Goal: Use online tool/utility

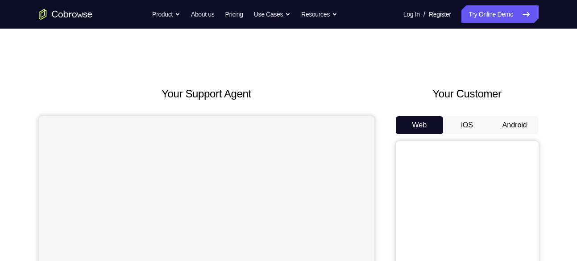
click at [509, 118] on button "Android" at bounding box center [515, 125] width 48 height 18
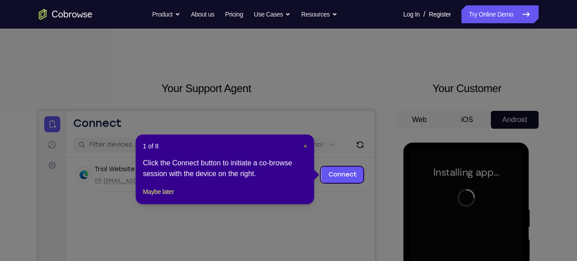
click at [307, 142] on span "×" at bounding box center [306, 145] width 4 height 7
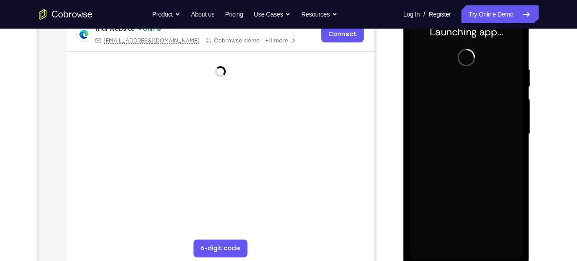
scroll to position [148, 0]
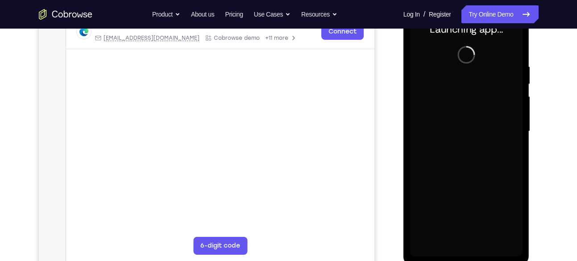
click at [465, 246] on div at bounding box center [466, 131] width 113 height 250
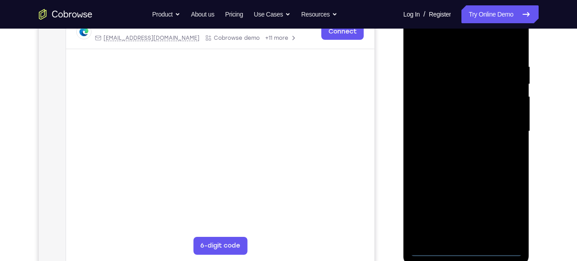
click at [463, 249] on div at bounding box center [466, 131] width 113 height 250
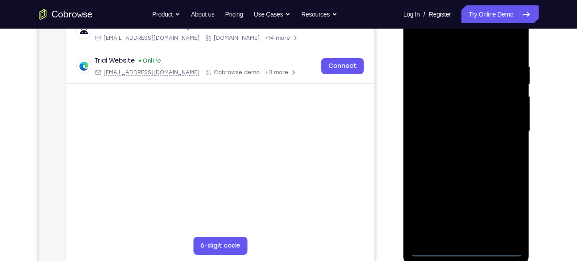
click at [505, 219] on div at bounding box center [466, 131] width 113 height 250
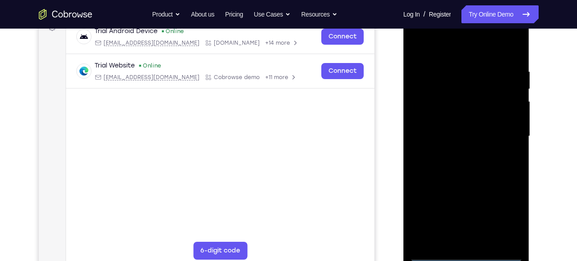
scroll to position [143, 0]
click at [442, 52] on div at bounding box center [466, 137] width 113 height 250
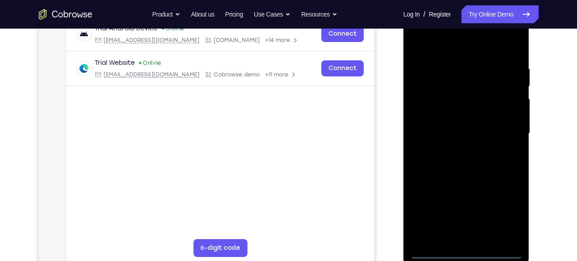
scroll to position [146, 0]
click at [505, 125] on div at bounding box center [466, 133] width 113 height 250
click at [458, 148] on div at bounding box center [466, 133] width 113 height 250
click at [452, 128] on div at bounding box center [466, 133] width 113 height 250
click at [453, 114] on div at bounding box center [466, 133] width 113 height 250
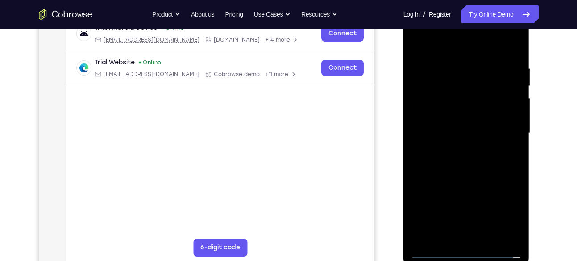
click at [509, 111] on div at bounding box center [466, 133] width 113 height 250
click at [479, 137] on div at bounding box center [466, 133] width 113 height 250
click at [482, 169] on div at bounding box center [466, 133] width 113 height 250
drag, startPoint x: 482, startPoint y: 169, endPoint x: 488, endPoint y: 133, distance: 36.6
click at [488, 133] on div at bounding box center [466, 133] width 113 height 250
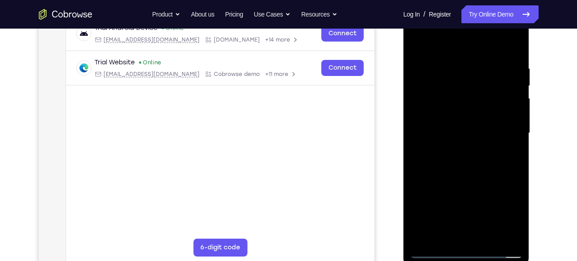
click at [481, 138] on div at bounding box center [466, 133] width 113 height 250
click at [518, 136] on div at bounding box center [466, 133] width 113 height 250
drag, startPoint x: 454, startPoint y: 49, endPoint x: 451, endPoint y: -9, distance: 58.5
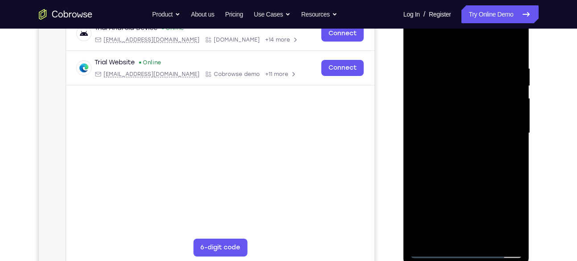
click at [451, 1] on html "Online web based iOS Simulators and Android Emulators. Run iPhone, iPad, Mobile…" at bounding box center [467, 135] width 127 height 268
click at [512, 43] on div at bounding box center [466, 133] width 113 height 250
click at [442, 65] on div at bounding box center [466, 133] width 113 height 250
drag, startPoint x: 466, startPoint y: 79, endPoint x: 451, endPoint y: 169, distance: 90.9
click at [451, 169] on div at bounding box center [466, 133] width 113 height 250
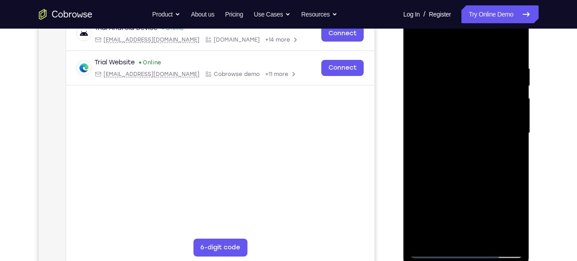
click at [426, 68] on div at bounding box center [466, 133] width 113 height 250
click at [423, 44] on div at bounding box center [466, 134] width 113 height 250
click at [465, 66] on div at bounding box center [466, 134] width 113 height 250
click at [482, 57] on div at bounding box center [466, 134] width 113 height 250
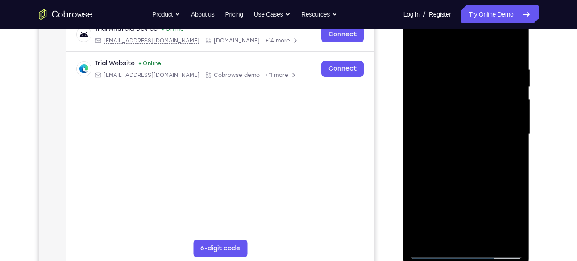
click at [419, 42] on div at bounding box center [466, 134] width 113 height 250
click at [445, 58] on div at bounding box center [466, 134] width 113 height 250
click at [509, 161] on div at bounding box center [466, 134] width 113 height 250
click at [513, 46] on div at bounding box center [466, 134] width 113 height 250
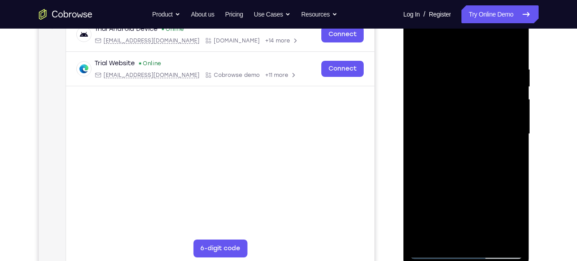
click at [489, 239] on div at bounding box center [466, 134] width 113 height 250
click at [475, 181] on div at bounding box center [466, 134] width 113 height 250
click at [420, 42] on div at bounding box center [466, 134] width 113 height 250
drag, startPoint x: 473, startPoint y: 197, endPoint x: 492, endPoint y: 77, distance: 121.5
click at [492, 77] on div at bounding box center [466, 134] width 113 height 250
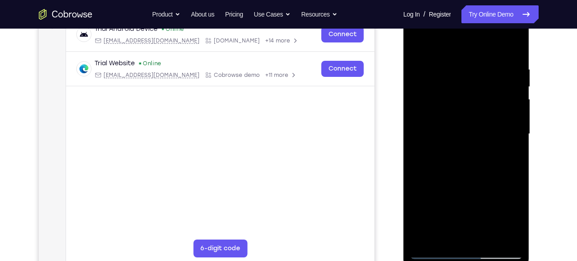
drag, startPoint x: 478, startPoint y: 164, endPoint x: 510, endPoint y: 81, distance: 88.9
click at [510, 81] on div at bounding box center [466, 134] width 113 height 250
drag, startPoint x: 483, startPoint y: 179, endPoint x: 496, endPoint y: 68, distance: 111.4
click at [496, 68] on div at bounding box center [466, 134] width 113 height 250
drag, startPoint x: 479, startPoint y: 164, endPoint x: 504, endPoint y: 52, distance: 115.0
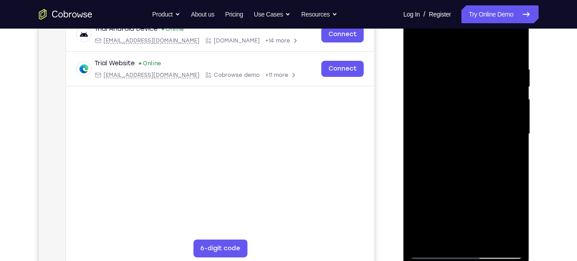
click at [504, 52] on div at bounding box center [466, 134] width 113 height 250
click at [470, 192] on div at bounding box center [466, 134] width 113 height 250
click at [514, 171] on div at bounding box center [466, 134] width 113 height 250
click at [510, 171] on div at bounding box center [466, 134] width 113 height 250
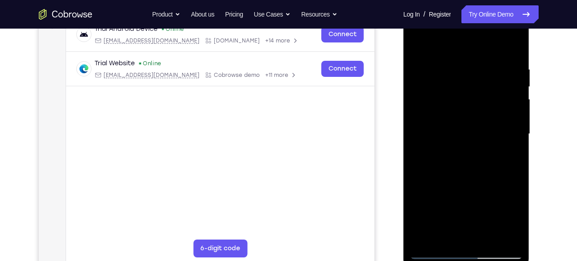
drag, startPoint x: 482, startPoint y: 204, endPoint x: 491, endPoint y: 102, distance: 102.2
click at [491, 102] on div at bounding box center [466, 134] width 113 height 250
drag, startPoint x: 478, startPoint y: 178, endPoint x: 533, endPoint y: 73, distance: 118.4
click at [531, 73] on html "Online web based iOS Simulators and Android Emulators. Run iPhone, iPad, Mobile…" at bounding box center [467, 136] width 127 height 268
click at [475, 159] on div at bounding box center [466, 134] width 113 height 250
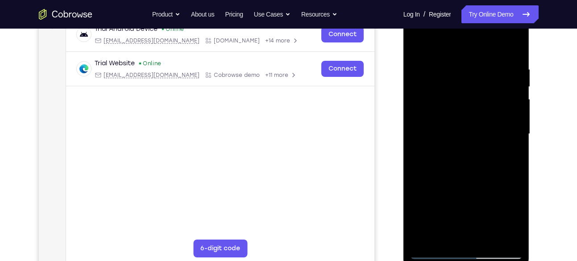
click at [475, 159] on div at bounding box center [466, 134] width 113 height 250
drag, startPoint x: 474, startPoint y: 182, endPoint x: 542, endPoint y: 59, distance: 140.7
click at [531, 59] on html "Online web based iOS Simulators and Android Emulators. Run iPhone, iPad, Mobile…" at bounding box center [467, 136] width 127 height 268
click at [548, 56] on div "Your Support Agent Your Customer Web iOS Android Next Steps We’d be happy to gi…" at bounding box center [288, 177] width 571 height 589
drag, startPoint x: 465, startPoint y: 183, endPoint x: 472, endPoint y: 71, distance: 111.8
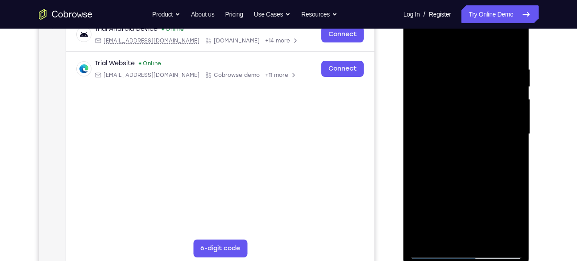
click at [472, 71] on div at bounding box center [466, 134] width 113 height 250
click at [415, 170] on div at bounding box center [466, 134] width 113 height 250
drag, startPoint x: 500, startPoint y: 204, endPoint x: 501, endPoint y: 83, distance: 120.5
click at [501, 83] on div at bounding box center [466, 134] width 113 height 250
drag, startPoint x: 488, startPoint y: 191, endPoint x: 504, endPoint y: 52, distance: 140.3
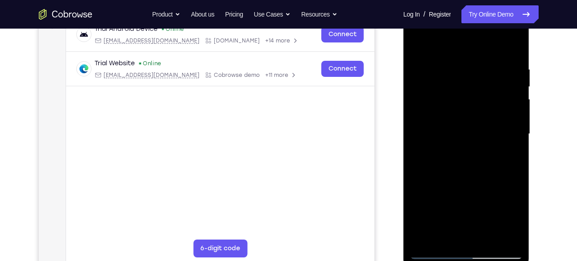
click at [504, 52] on div at bounding box center [466, 134] width 113 height 250
drag, startPoint x: 489, startPoint y: 188, endPoint x: 523, endPoint y: 42, distance: 149.0
click at [523, 42] on div at bounding box center [467, 135] width 126 height 266
click at [417, 192] on div at bounding box center [466, 134] width 113 height 250
drag, startPoint x: 486, startPoint y: 213, endPoint x: 527, endPoint y: 46, distance: 171.8
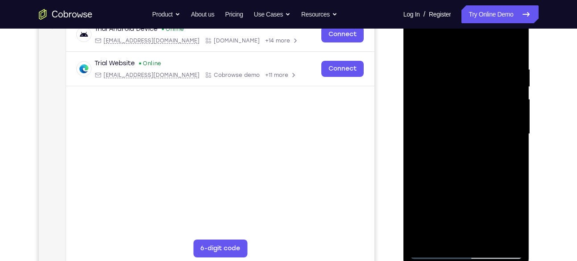
click at [527, 46] on div at bounding box center [467, 135] width 126 height 266
drag, startPoint x: 451, startPoint y: 193, endPoint x: 958, endPoint y: 81, distance: 519.0
click at [531, 24] on html "Online web based iOS Simulators and Android Emulators. Run iPhone, iPad, Mobile…" at bounding box center [467, 136] width 127 height 268
click at [417, 193] on div at bounding box center [466, 134] width 113 height 250
drag, startPoint x: 475, startPoint y: 185, endPoint x: 529, endPoint y: 66, distance: 130.9
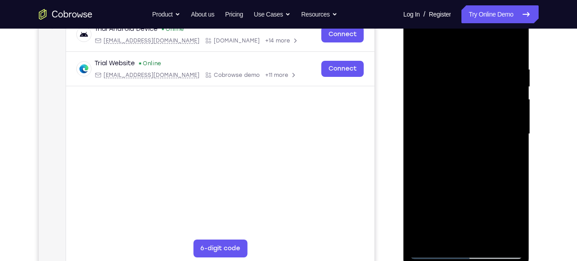
click at [529, 66] on div at bounding box center [467, 135] width 126 height 266
click at [488, 235] on div at bounding box center [466, 134] width 113 height 250
click at [463, 179] on div at bounding box center [466, 134] width 113 height 250
drag, startPoint x: 502, startPoint y: 125, endPoint x: 502, endPoint y: 168, distance: 43.3
click at [502, 168] on div at bounding box center [466, 134] width 113 height 250
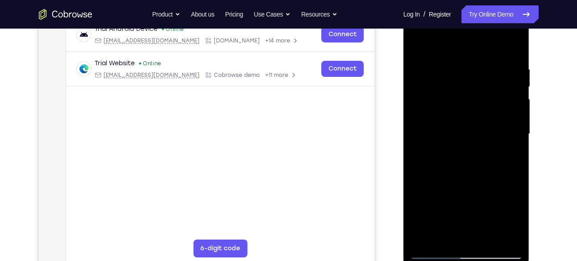
click at [463, 109] on div at bounding box center [466, 134] width 113 height 250
click at [443, 231] on div at bounding box center [466, 134] width 113 height 250
click at [445, 235] on div at bounding box center [466, 134] width 113 height 250
drag, startPoint x: 447, startPoint y: 219, endPoint x: 457, endPoint y: 183, distance: 37.4
click at [457, 183] on div at bounding box center [466, 134] width 113 height 250
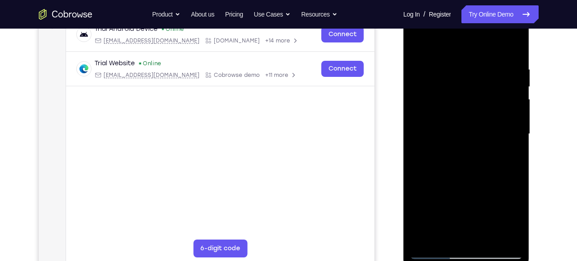
click at [482, 189] on div at bounding box center [466, 134] width 113 height 250
click at [507, 150] on div at bounding box center [466, 134] width 113 height 250
click at [424, 124] on div at bounding box center [466, 134] width 113 height 250
drag, startPoint x: 502, startPoint y: 113, endPoint x: 502, endPoint y: 154, distance: 40.6
click at [502, 154] on div at bounding box center [466, 134] width 113 height 250
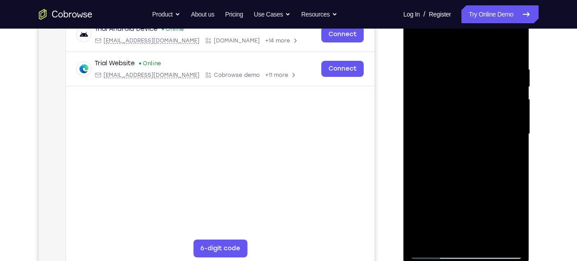
drag, startPoint x: 502, startPoint y: 154, endPoint x: 515, endPoint y: 156, distance: 13.1
click at [515, 156] on div at bounding box center [466, 134] width 113 height 250
click at [478, 91] on div at bounding box center [466, 134] width 113 height 250
click at [505, 92] on div at bounding box center [466, 134] width 113 height 250
click at [444, 236] on div at bounding box center [466, 134] width 113 height 250
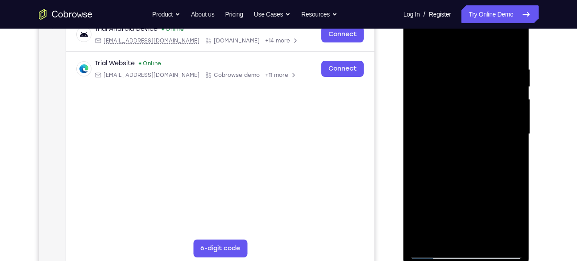
click at [489, 201] on div at bounding box center [466, 134] width 113 height 250
drag, startPoint x: 475, startPoint y: 209, endPoint x: 495, endPoint y: 75, distance: 135.7
click at [495, 75] on div at bounding box center [466, 134] width 113 height 250
drag, startPoint x: 429, startPoint y: 212, endPoint x: 452, endPoint y: 143, distance: 72.3
click at [452, 143] on div at bounding box center [466, 134] width 113 height 250
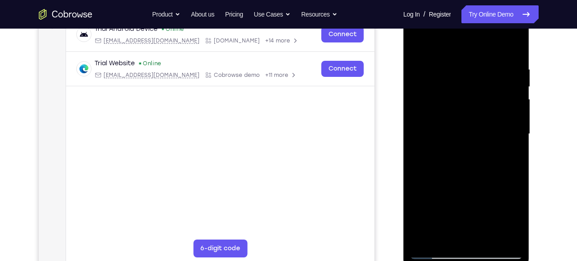
click at [417, 196] on div at bounding box center [466, 134] width 113 height 250
click at [511, 150] on div at bounding box center [466, 134] width 113 height 250
click at [443, 140] on div at bounding box center [466, 134] width 113 height 250
drag, startPoint x: 501, startPoint y: 107, endPoint x: 499, endPoint y: 186, distance: 78.6
click at [499, 186] on div at bounding box center [466, 134] width 113 height 250
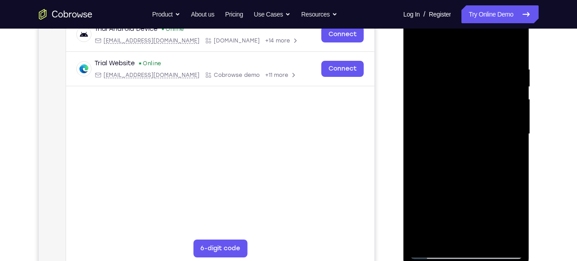
drag, startPoint x: 499, startPoint y: 186, endPoint x: 493, endPoint y: 144, distance: 42.3
click at [493, 144] on div at bounding box center [466, 134] width 113 height 250
drag, startPoint x: 501, startPoint y: 118, endPoint x: 503, endPoint y: 171, distance: 52.7
click at [503, 171] on div at bounding box center [466, 134] width 113 height 250
click at [476, 128] on div at bounding box center [466, 134] width 113 height 250
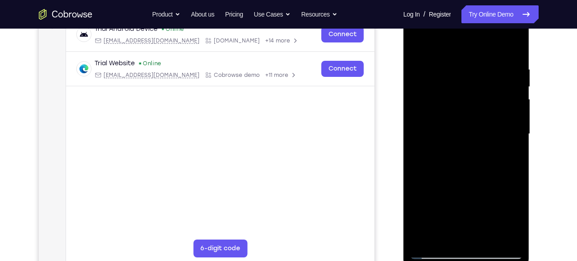
click at [509, 125] on div at bounding box center [466, 134] width 113 height 250
click at [444, 234] on div at bounding box center [466, 134] width 113 height 250
click at [453, 167] on div at bounding box center [466, 134] width 113 height 250
click at [491, 133] on div at bounding box center [466, 134] width 113 height 250
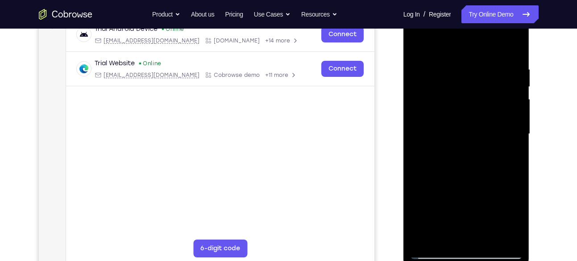
click at [491, 133] on div at bounding box center [466, 134] width 113 height 250
click at [509, 112] on div at bounding box center [466, 134] width 113 height 250
click at [510, 156] on div at bounding box center [466, 134] width 113 height 250
click at [437, 137] on div at bounding box center [466, 134] width 113 height 250
drag, startPoint x: 506, startPoint y: 173, endPoint x: 504, endPoint y: 120, distance: 52.7
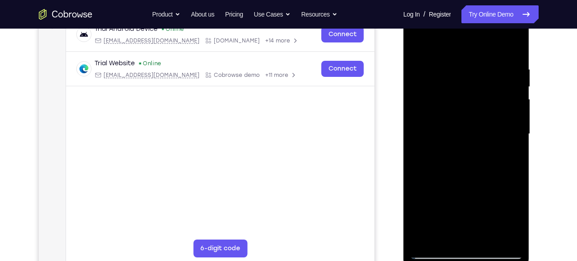
click at [504, 120] on div at bounding box center [466, 134] width 113 height 250
click at [486, 140] on div at bounding box center [466, 134] width 113 height 250
drag, startPoint x: 488, startPoint y: 165, endPoint x: 529, endPoint y: 61, distance: 111.7
click at [529, 61] on div at bounding box center [467, 135] width 126 height 266
click at [417, 47] on div at bounding box center [466, 134] width 113 height 250
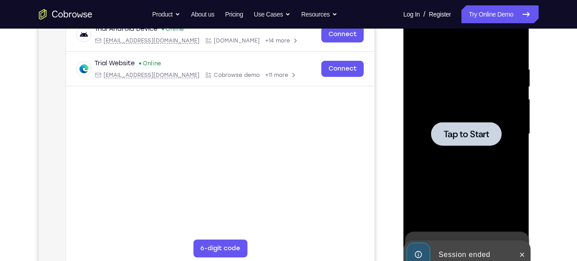
click at [478, 123] on div at bounding box center [466, 134] width 71 height 24
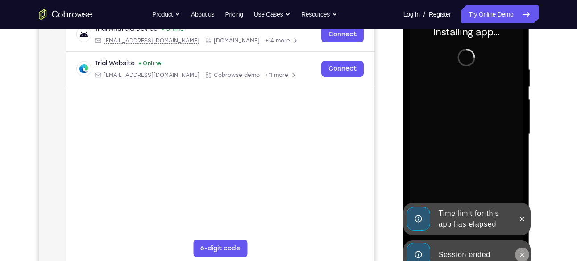
click at [518, 249] on button at bounding box center [522, 254] width 14 height 14
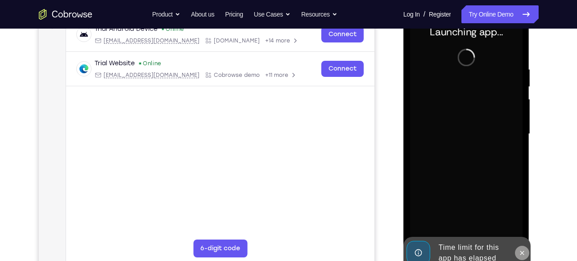
click at [521, 247] on button at bounding box center [522, 253] width 14 height 14
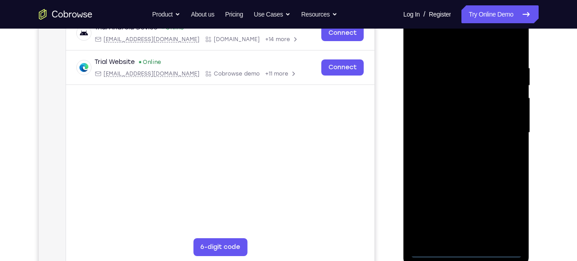
scroll to position [147, 0]
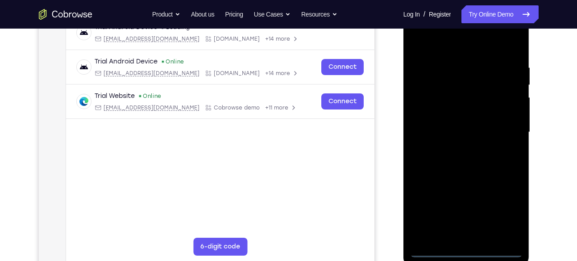
click at [471, 249] on div at bounding box center [466, 132] width 113 height 250
click at [507, 210] on div at bounding box center [466, 132] width 113 height 250
click at [429, 39] on div at bounding box center [466, 132] width 113 height 250
click at [445, 41] on div at bounding box center [466, 132] width 113 height 250
click at [507, 129] on div at bounding box center [466, 132] width 113 height 250
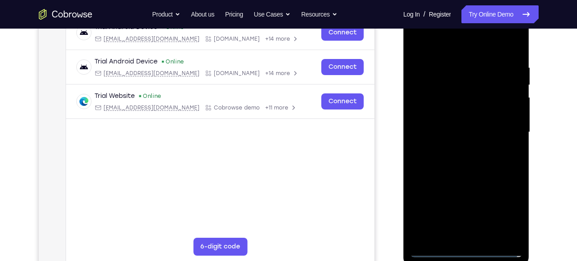
click at [455, 146] on div at bounding box center [466, 132] width 113 height 250
click at [458, 124] on div at bounding box center [466, 132] width 113 height 250
click at [456, 113] on div at bounding box center [466, 132] width 113 height 250
click at [466, 129] on div at bounding box center [466, 132] width 113 height 250
click at [461, 164] on div at bounding box center [466, 132] width 113 height 250
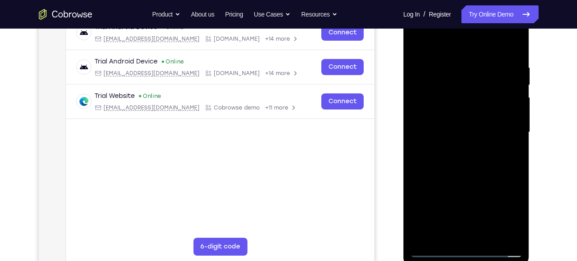
drag, startPoint x: 457, startPoint y: 47, endPoint x: 465, endPoint y: -49, distance: 96.3
click at [465, 0] on html "Online web based iOS Simulators and Android Emulators. Run iPhone, iPad, Mobile…" at bounding box center [467, 134] width 127 height 268
click at [513, 42] on div at bounding box center [466, 132] width 113 height 250
click at [421, 41] on div at bounding box center [466, 132] width 113 height 250
click at [454, 62] on div at bounding box center [466, 132] width 113 height 250
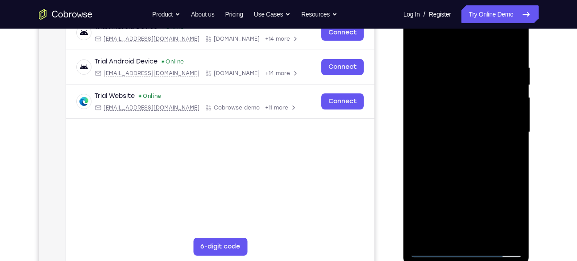
click at [517, 66] on div at bounding box center [466, 132] width 113 height 250
click at [417, 122] on div at bounding box center [466, 132] width 113 height 250
click at [500, 233] on div at bounding box center [466, 132] width 113 height 250
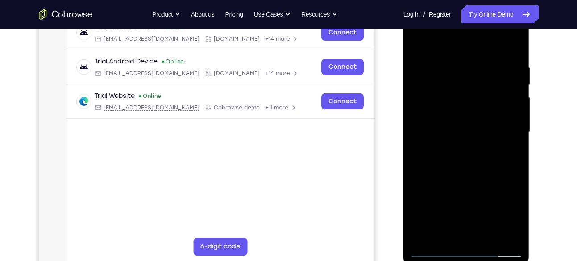
click at [423, 188] on div at bounding box center [466, 132] width 113 height 250
click at [502, 234] on div at bounding box center [466, 132] width 113 height 250
click at [504, 233] on div at bounding box center [466, 132] width 113 height 250
click at [508, 180] on div at bounding box center [466, 132] width 113 height 250
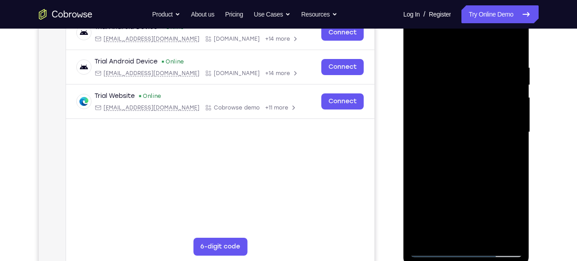
click at [508, 180] on div at bounding box center [466, 132] width 113 height 250
click at [511, 150] on div at bounding box center [466, 132] width 113 height 250
click at [510, 133] on div at bounding box center [466, 132] width 113 height 250
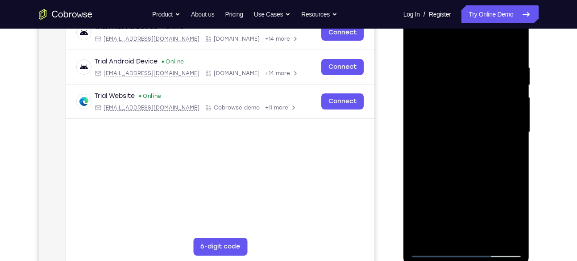
click at [510, 133] on div at bounding box center [466, 132] width 113 height 250
click at [421, 136] on div at bounding box center [466, 132] width 113 height 250
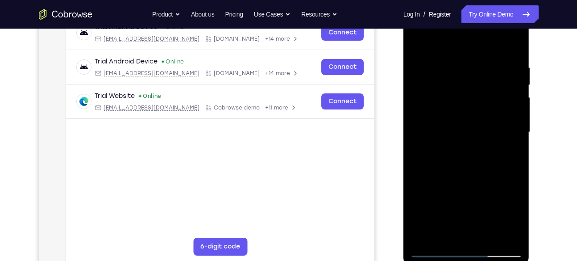
click at [460, 137] on div at bounding box center [466, 132] width 113 height 250
click at [468, 118] on div at bounding box center [466, 132] width 113 height 250
click at [479, 71] on div at bounding box center [466, 132] width 113 height 250
click at [419, 38] on div at bounding box center [466, 132] width 113 height 250
click at [514, 96] on div at bounding box center [466, 132] width 113 height 250
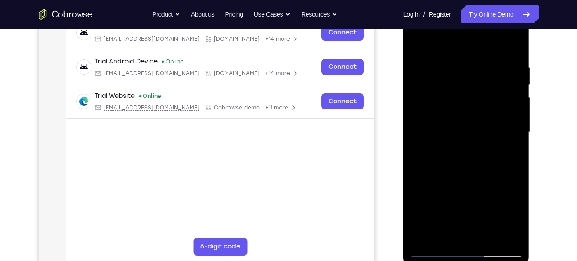
click at [514, 96] on div at bounding box center [466, 132] width 113 height 250
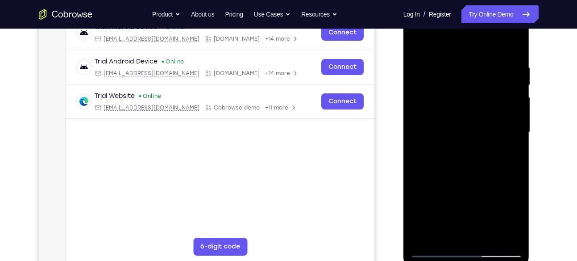
click at [514, 96] on div at bounding box center [466, 132] width 113 height 250
click at [514, 236] on div at bounding box center [466, 132] width 113 height 250
click at [509, 150] on div at bounding box center [466, 132] width 113 height 250
click at [510, 154] on div at bounding box center [466, 132] width 113 height 250
click at [501, 236] on div at bounding box center [466, 132] width 113 height 250
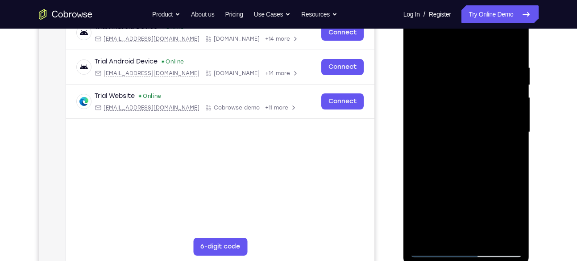
click at [508, 157] on div at bounding box center [466, 132] width 113 height 250
click at [497, 235] on div at bounding box center [466, 132] width 113 height 250
click at [508, 177] on div at bounding box center [466, 132] width 113 height 250
click at [515, 180] on div at bounding box center [466, 132] width 113 height 250
click at [502, 235] on div at bounding box center [466, 132] width 113 height 250
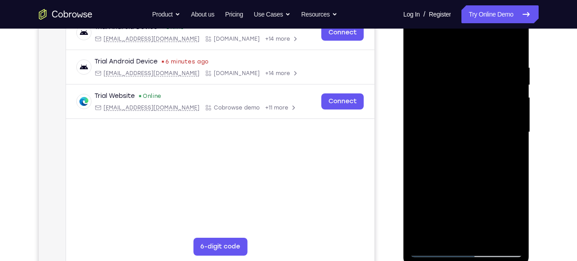
click at [507, 164] on div at bounding box center [466, 132] width 113 height 250
click at [516, 47] on div at bounding box center [466, 132] width 113 height 250
click at [486, 235] on div at bounding box center [466, 132] width 113 height 250
click at [481, 178] on div at bounding box center [466, 132] width 113 height 250
click at [476, 121] on div at bounding box center [466, 132] width 113 height 250
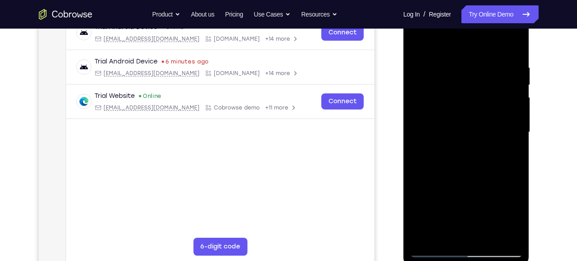
click at [417, 47] on div at bounding box center [466, 132] width 113 height 250
click at [450, 137] on div at bounding box center [466, 132] width 113 height 250
click at [443, 234] on div at bounding box center [466, 132] width 113 height 250
click at [491, 182] on div at bounding box center [466, 132] width 113 height 250
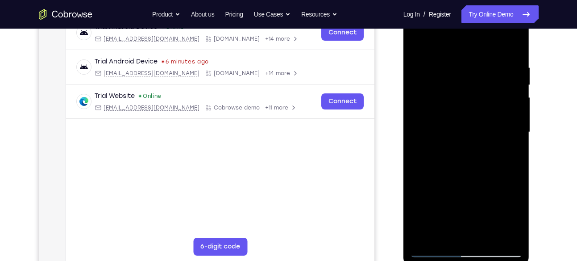
drag, startPoint x: 482, startPoint y: 220, endPoint x: 488, endPoint y: 110, distance: 110.0
click at [488, 110] on div at bounding box center [466, 132] width 113 height 250
drag, startPoint x: 442, startPoint y: 217, endPoint x: 460, endPoint y: 132, distance: 87.0
click at [460, 132] on div at bounding box center [466, 132] width 113 height 250
click at [416, 192] on div at bounding box center [466, 132] width 113 height 250
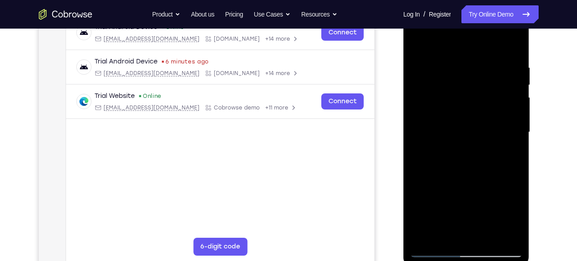
click at [506, 146] on div at bounding box center [466, 132] width 113 height 250
click at [417, 43] on div at bounding box center [466, 132] width 113 height 250
click at [471, 157] on div at bounding box center [466, 132] width 113 height 250
click at [445, 233] on div at bounding box center [466, 132] width 113 height 250
click at [492, 214] on div at bounding box center [466, 132] width 113 height 250
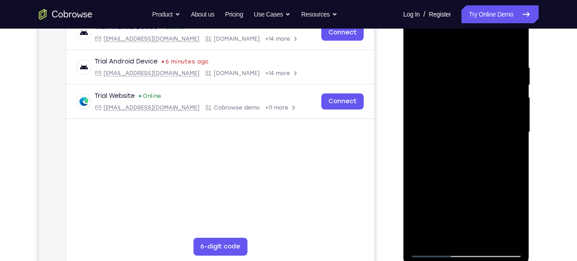
click at [492, 214] on div at bounding box center [466, 132] width 113 height 250
click at [523, 239] on div at bounding box center [467, 133] width 126 height 266
click at [518, 237] on div at bounding box center [466, 132] width 113 height 250
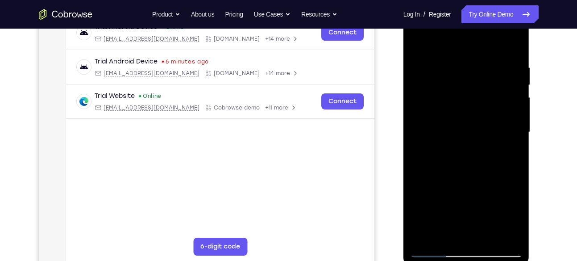
click at [518, 237] on div at bounding box center [466, 132] width 113 height 250
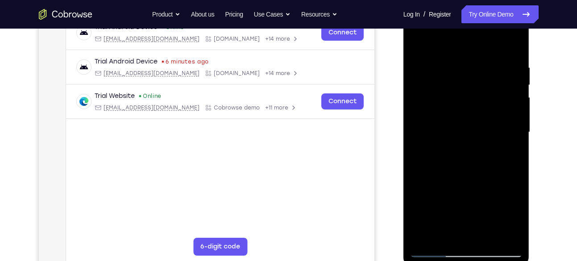
click at [518, 237] on div at bounding box center [466, 132] width 113 height 250
click at [427, 183] on div at bounding box center [466, 132] width 113 height 250
click at [420, 183] on div at bounding box center [466, 132] width 113 height 250
click at [508, 148] on div at bounding box center [466, 132] width 113 height 250
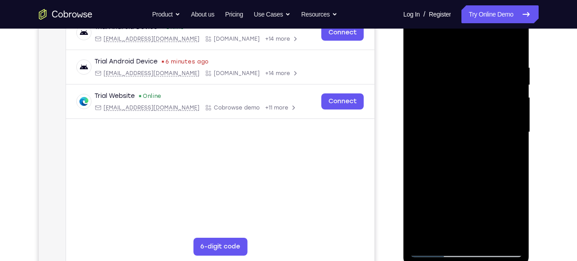
click at [419, 46] on div at bounding box center [466, 132] width 113 height 250
click at [475, 175] on div at bounding box center [466, 132] width 113 height 250
click at [418, 44] on div at bounding box center [466, 132] width 113 height 250
click at [448, 121] on div at bounding box center [466, 132] width 113 height 250
click at [509, 220] on div at bounding box center [466, 132] width 113 height 250
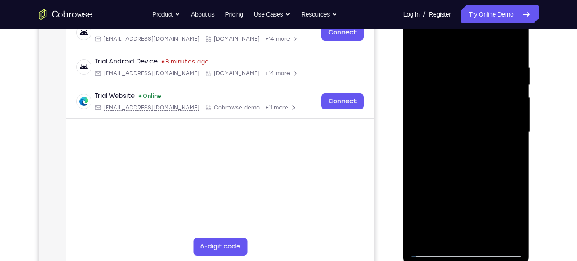
click at [416, 39] on div at bounding box center [466, 132] width 113 height 250
click at [453, 116] on div at bounding box center [466, 132] width 113 height 250
click at [445, 234] on div at bounding box center [466, 132] width 113 height 250
click at [517, 236] on div at bounding box center [466, 132] width 113 height 250
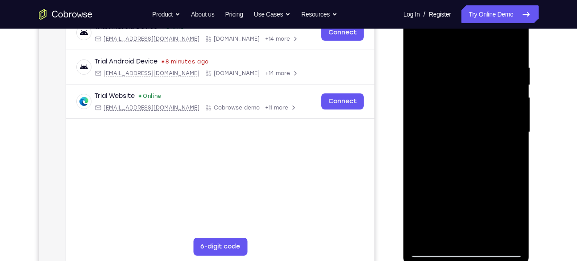
click at [517, 236] on div at bounding box center [466, 132] width 113 height 250
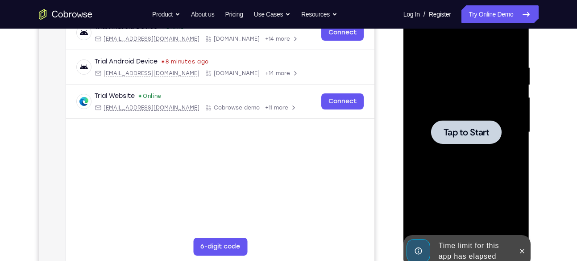
click at [466, 131] on span "Tap to Start" at bounding box center [467, 132] width 46 height 9
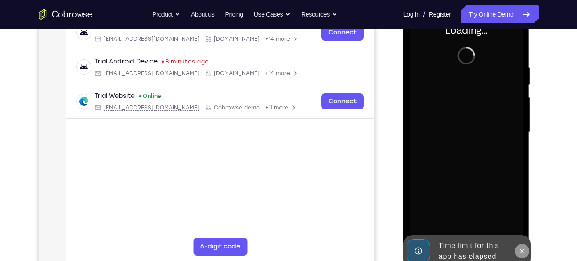
click at [521, 247] on icon at bounding box center [522, 250] width 7 height 7
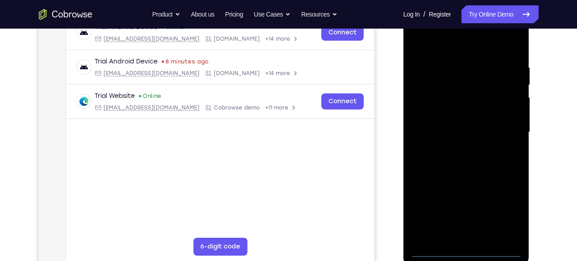
click at [463, 246] on div at bounding box center [466, 132] width 113 height 250
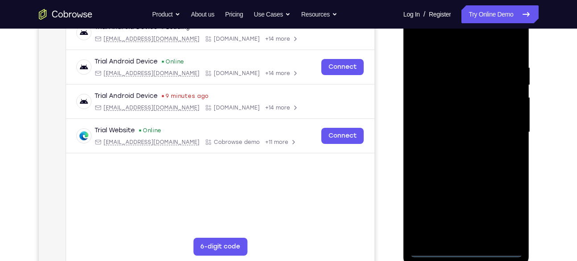
click at [467, 249] on div at bounding box center [466, 132] width 113 height 250
click at [501, 217] on div at bounding box center [466, 132] width 113 height 250
click at [432, 46] on div at bounding box center [466, 132] width 113 height 250
click at [506, 130] on div at bounding box center [466, 132] width 113 height 250
click at [504, 125] on div at bounding box center [466, 132] width 113 height 250
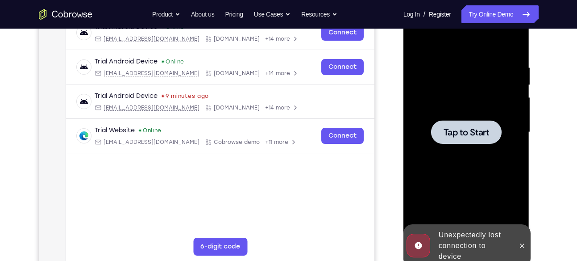
click at [483, 133] on span "Tap to Start" at bounding box center [467, 132] width 46 height 9
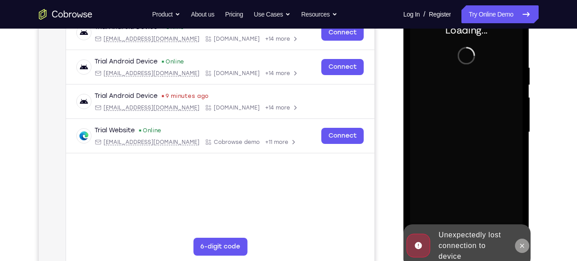
click at [521, 244] on icon at bounding box center [522, 245] width 7 height 7
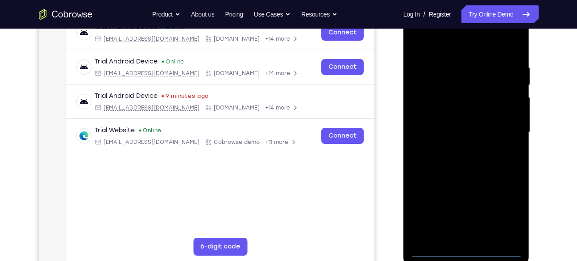
click at [465, 250] on div at bounding box center [466, 132] width 113 height 250
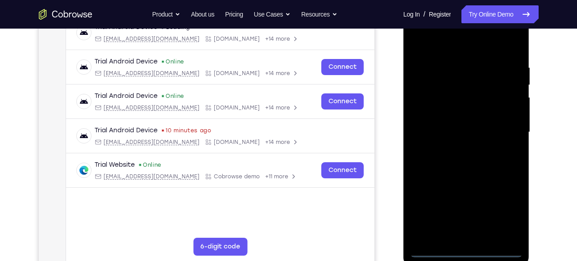
click at [505, 208] on div at bounding box center [466, 132] width 113 height 250
click at [431, 46] on div at bounding box center [466, 132] width 113 height 250
click at [509, 124] on div at bounding box center [466, 132] width 113 height 250
click at [460, 148] on div at bounding box center [466, 132] width 113 height 250
click at [458, 127] on div at bounding box center [466, 132] width 113 height 250
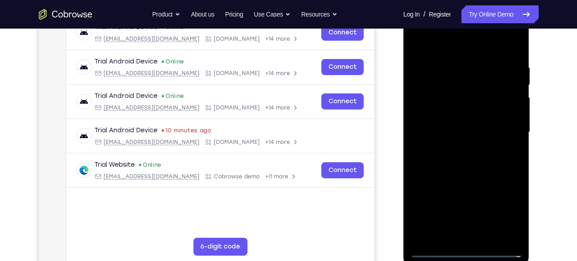
click at [458, 111] on div at bounding box center [466, 132] width 113 height 250
click at [473, 127] on div at bounding box center [466, 132] width 113 height 250
click at [482, 172] on div at bounding box center [466, 132] width 113 height 250
click at [488, 237] on div at bounding box center [466, 132] width 113 height 250
click at [480, 181] on div at bounding box center [466, 132] width 113 height 250
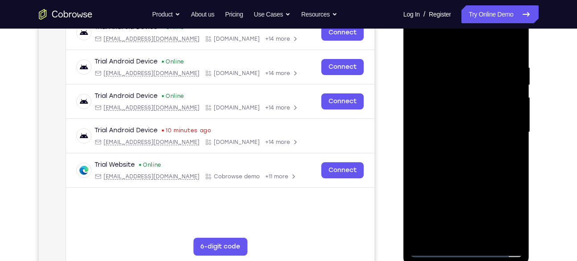
click at [481, 193] on div at bounding box center [466, 132] width 113 height 250
drag, startPoint x: 458, startPoint y: 47, endPoint x: 465, endPoint y: -15, distance: 62.4
click at [465, 0] on html "Online web based iOS Simulators and Android Emulators. Run iPhone, iPad, Mobile…" at bounding box center [467, 134] width 127 height 268
click at [420, 45] on div at bounding box center [466, 132] width 113 height 250
click at [459, 83] on div at bounding box center [466, 132] width 113 height 250
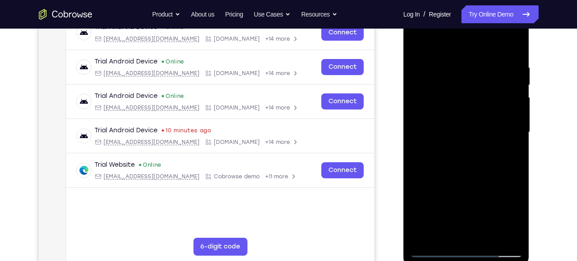
click at [455, 118] on div at bounding box center [466, 132] width 113 height 250
click at [421, 44] on div at bounding box center [466, 132] width 113 height 250
click at [458, 66] on div at bounding box center [466, 132] width 113 height 250
click at [508, 112] on div at bounding box center [466, 132] width 113 height 250
click at [512, 116] on div at bounding box center [466, 132] width 113 height 250
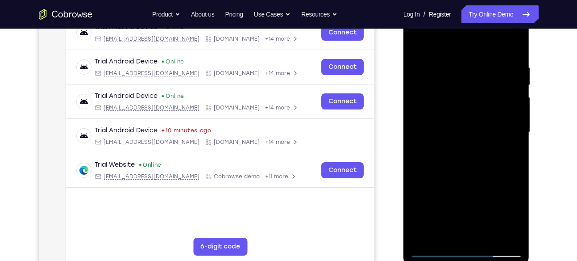
click at [512, 116] on div at bounding box center [466, 132] width 113 height 250
click at [513, 87] on div at bounding box center [466, 132] width 113 height 250
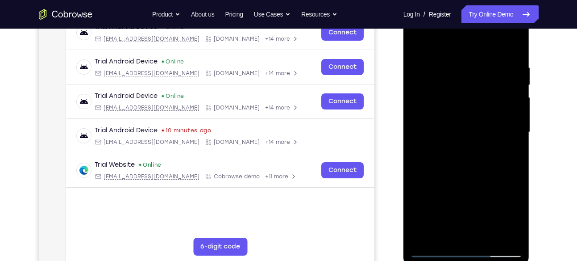
click at [513, 87] on div at bounding box center [466, 132] width 113 height 250
click at [423, 42] on div at bounding box center [466, 132] width 113 height 250
click at [437, 248] on div at bounding box center [466, 132] width 113 height 250
click at [515, 120] on div at bounding box center [466, 132] width 113 height 250
click at [501, 233] on div at bounding box center [466, 132] width 113 height 250
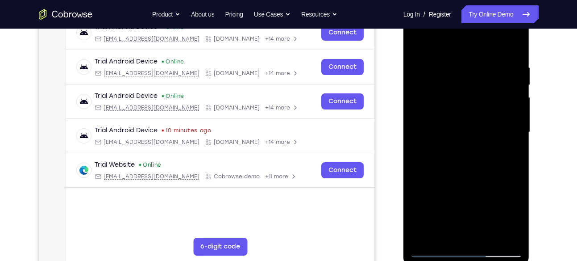
click at [514, 161] on div at bounding box center [466, 132] width 113 height 250
click at [514, 158] on div at bounding box center [466, 132] width 113 height 250
click at [518, 138] on div at bounding box center [466, 132] width 113 height 250
click at [515, 135] on div at bounding box center [466, 132] width 113 height 250
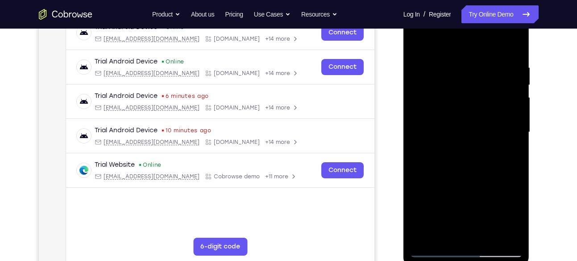
click at [515, 135] on div at bounding box center [466, 132] width 113 height 250
click at [419, 144] on div at bounding box center [466, 132] width 113 height 250
click at [439, 44] on div at bounding box center [466, 132] width 113 height 250
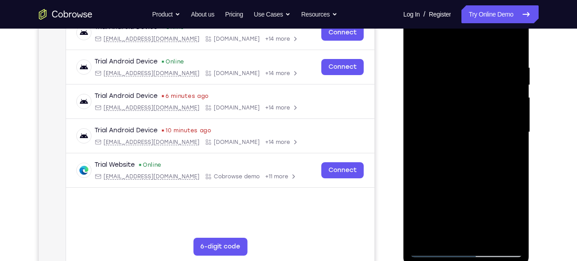
click at [418, 42] on div at bounding box center [466, 132] width 113 height 250
click at [516, 102] on div at bounding box center [466, 132] width 113 height 250
click at [510, 144] on div at bounding box center [466, 132] width 113 height 250
click at [451, 232] on div at bounding box center [466, 132] width 113 height 250
click at [476, 202] on div at bounding box center [466, 132] width 113 height 250
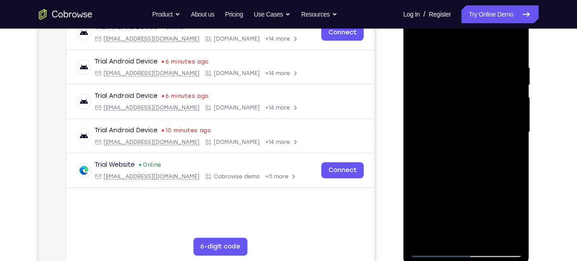
click at [476, 217] on div at bounding box center [466, 132] width 113 height 250
click at [443, 200] on div at bounding box center [466, 132] width 113 height 250
click at [443, 237] on div at bounding box center [466, 132] width 113 height 250
drag, startPoint x: 465, startPoint y: 213, endPoint x: 483, endPoint y: 75, distance: 139.2
click at [483, 75] on div at bounding box center [466, 132] width 113 height 250
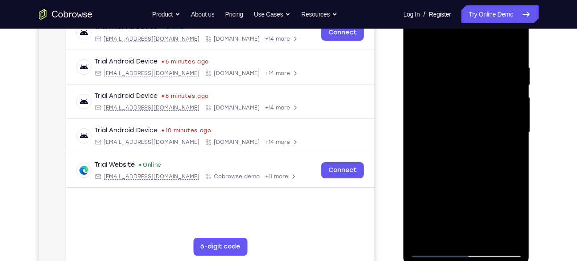
drag, startPoint x: 449, startPoint y: 209, endPoint x: 456, endPoint y: 133, distance: 76.6
click at [456, 133] on div at bounding box center [466, 132] width 113 height 250
click at [418, 213] on div at bounding box center [466, 132] width 113 height 250
click at [458, 108] on div at bounding box center [466, 132] width 113 height 250
click at [487, 234] on div at bounding box center [466, 132] width 113 height 250
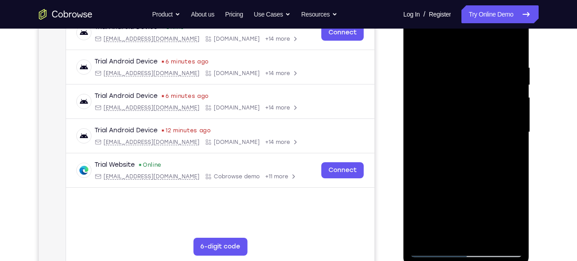
click at [513, 233] on div at bounding box center [466, 132] width 113 height 250
click at [514, 98] on div at bounding box center [466, 132] width 113 height 250
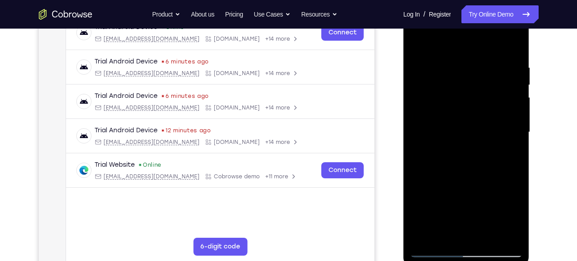
click at [514, 98] on div at bounding box center [466, 132] width 113 height 250
click at [434, 45] on div at bounding box center [466, 132] width 113 height 250
click at [419, 42] on div at bounding box center [466, 132] width 113 height 250
click at [500, 233] on div at bounding box center [466, 132] width 113 height 250
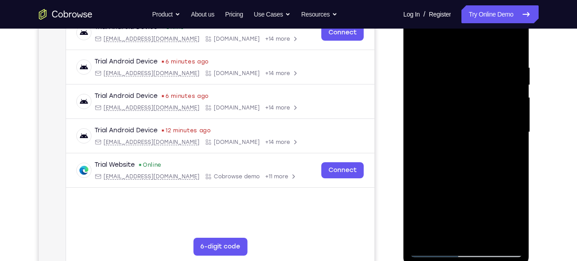
click at [500, 231] on div at bounding box center [466, 132] width 113 height 250
click at [498, 128] on div at bounding box center [466, 132] width 113 height 250
click at [512, 119] on div at bounding box center [466, 132] width 113 height 250
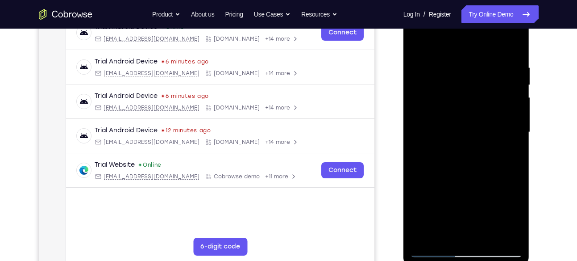
click at [421, 129] on div at bounding box center [466, 132] width 113 height 250
click at [506, 117] on div at bounding box center [466, 132] width 113 height 250
click at [511, 91] on div at bounding box center [466, 132] width 113 height 250
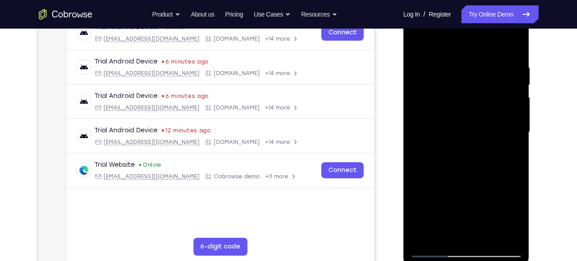
click at [511, 46] on div at bounding box center [466, 132] width 113 height 250
drag, startPoint x: 480, startPoint y: 180, endPoint x: 472, endPoint y: 92, distance: 87.8
click at [472, 92] on div at bounding box center [466, 132] width 113 height 250
click at [470, 93] on div at bounding box center [466, 132] width 113 height 250
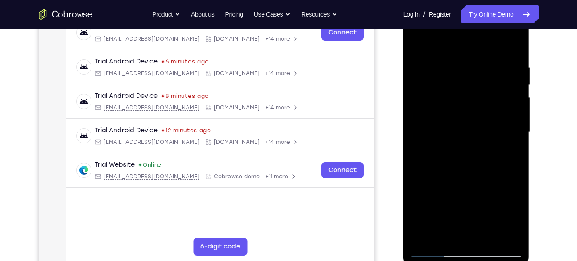
drag, startPoint x: 477, startPoint y: 181, endPoint x: 483, endPoint y: 80, distance: 101.1
click at [483, 80] on div at bounding box center [466, 132] width 113 height 250
drag, startPoint x: 470, startPoint y: 192, endPoint x: 481, endPoint y: 66, distance: 127.2
click at [481, 66] on div at bounding box center [466, 132] width 113 height 250
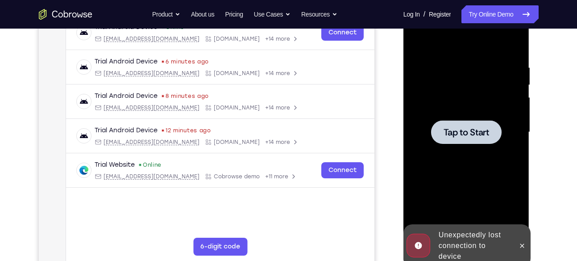
drag, startPoint x: 475, startPoint y: 179, endPoint x: 470, endPoint y: 108, distance: 70.7
click at [470, 0] on div "Tap to Start" at bounding box center [467, 0] width 126 height 0
click at [473, 133] on span "Tap to Start" at bounding box center [467, 132] width 46 height 9
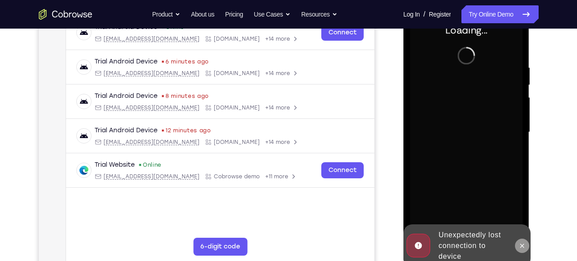
click at [521, 245] on icon at bounding box center [522, 245] width 7 height 7
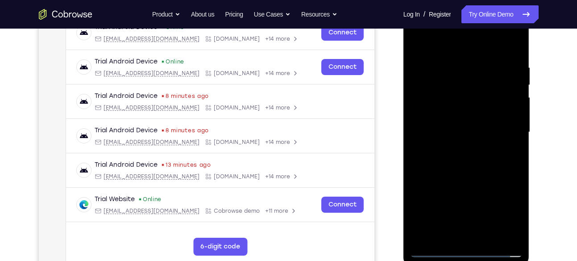
click at [467, 249] on div at bounding box center [466, 132] width 113 height 250
click at [508, 206] on div at bounding box center [466, 132] width 113 height 250
click at [448, 40] on div at bounding box center [466, 132] width 113 height 250
click at [503, 125] on div at bounding box center [466, 132] width 113 height 250
click at [457, 150] on div at bounding box center [466, 132] width 113 height 250
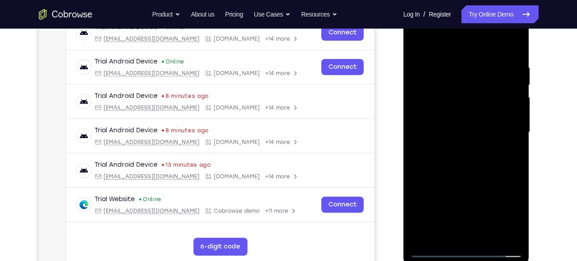
click at [458, 112] on div at bounding box center [466, 132] width 113 height 250
click at [458, 124] on div at bounding box center [466, 132] width 113 height 250
click at [473, 109] on div at bounding box center [466, 132] width 113 height 250
click at [518, 42] on div at bounding box center [466, 132] width 113 height 250
click at [488, 91] on div at bounding box center [466, 132] width 113 height 250
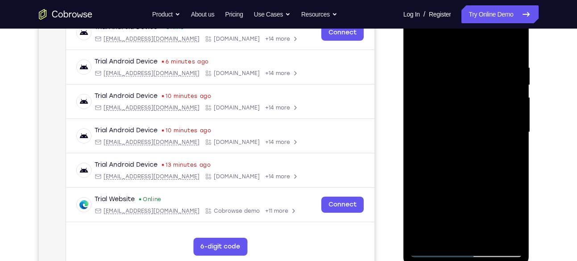
click at [488, 91] on div at bounding box center [466, 132] width 113 height 250
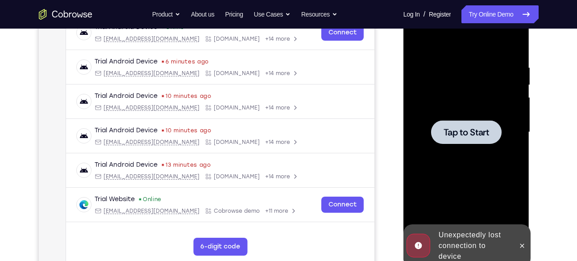
click at [468, 129] on span "Tap to Start" at bounding box center [467, 132] width 46 height 9
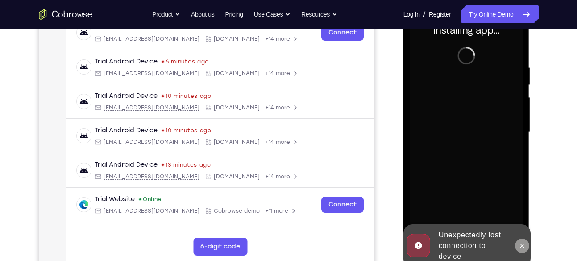
click at [523, 247] on icon at bounding box center [522, 245] width 7 height 7
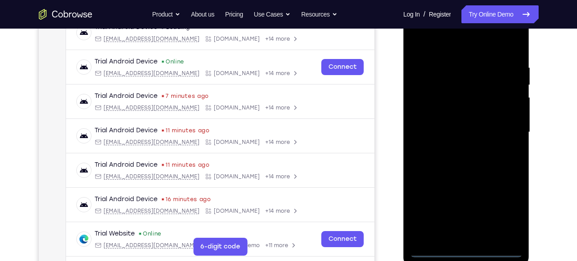
click at [466, 252] on div at bounding box center [466, 132] width 113 height 250
click at [508, 215] on div at bounding box center [466, 132] width 113 height 250
click at [439, 46] on div at bounding box center [466, 132] width 113 height 250
click at [500, 124] on div at bounding box center [466, 132] width 113 height 250
click at [456, 146] on div at bounding box center [466, 132] width 113 height 250
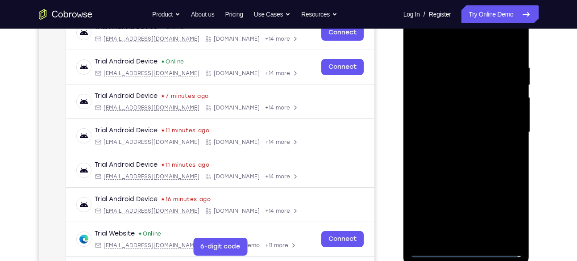
click at [455, 113] on div at bounding box center [466, 132] width 113 height 250
click at [459, 128] on div at bounding box center [466, 132] width 113 height 250
click at [471, 148] on div at bounding box center [466, 132] width 113 height 250
click at [467, 108] on div at bounding box center [466, 132] width 113 height 250
click at [456, 61] on div at bounding box center [466, 132] width 113 height 250
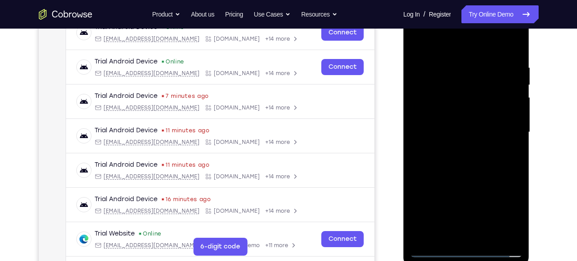
click at [500, 233] on div at bounding box center [466, 132] width 113 height 250
click at [504, 131] on div at bounding box center [466, 132] width 113 height 250
click at [511, 131] on div at bounding box center [466, 132] width 113 height 250
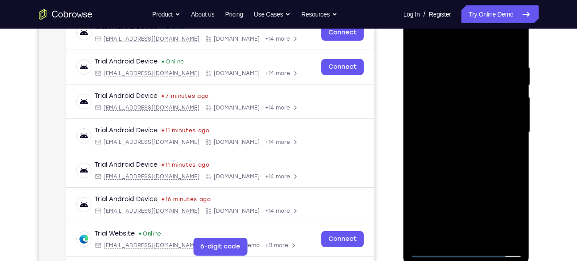
click at [511, 131] on div at bounding box center [466, 132] width 113 height 250
click at [422, 148] on div at bounding box center [466, 132] width 113 height 250
click at [513, 103] on div at bounding box center [466, 132] width 113 height 250
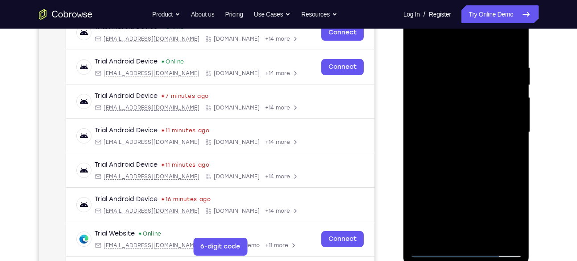
click at [513, 103] on div at bounding box center [466, 132] width 113 height 250
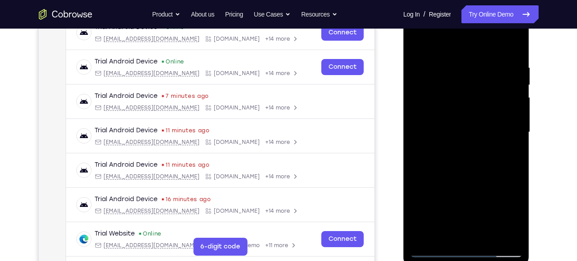
click at [513, 103] on div at bounding box center [466, 132] width 113 height 250
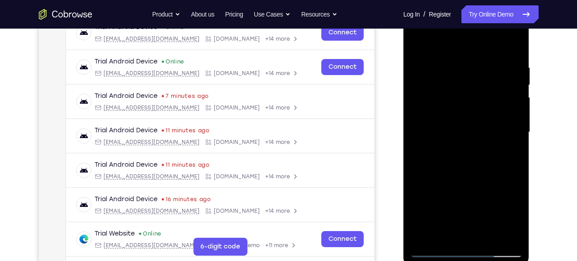
click at [513, 103] on div at bounding box center [466, 132] width 113 height 250
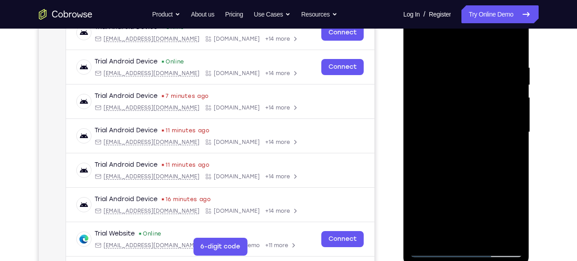
click at [513, 103] on div at bounding box center [466, 132] width 113 height 250
click at [420, 148] on div at bounding box center [466, 132] width 113 height 250
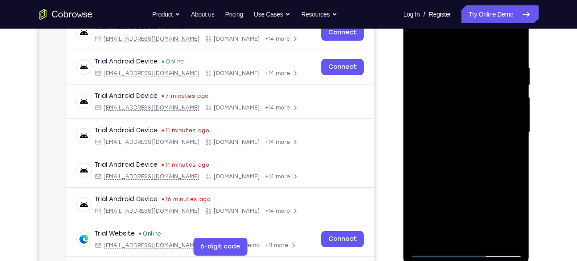
click at [513, 127] on div at bounding box center [466, 132] width 113 height 250
click at [418, 144] on div at bounding box center [466, 132] width 113 height 250
click at [513, 166] on div at bounding box center [466, 132] width 113 height 250
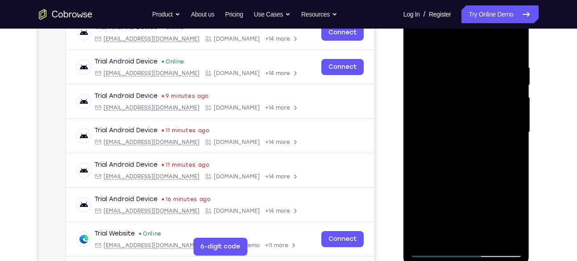
click at [513, 166] on div at bounding box center [466, 132] width 113 height 250
click at [511, 158] on div at bounding box center [466, 132] width 113 height 250
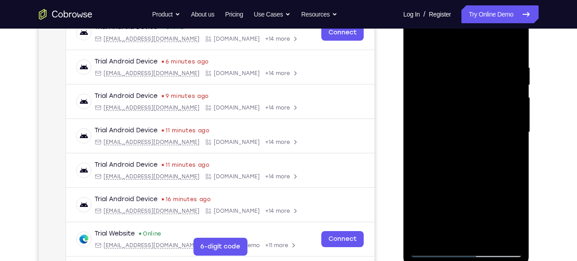
click at [511, 158] on div at bounding box center [466, 132] width 113 height 250
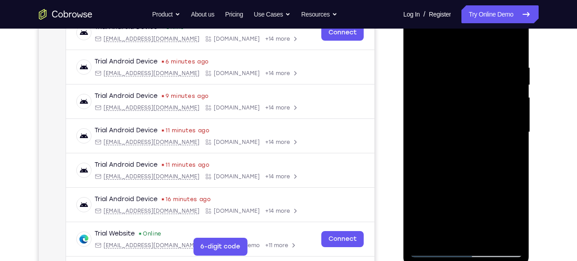
click at [511, 158] on div at bounding box center [466, 132] width 113 height 250
click at [417, 151] on div at bounding box center [466, 132] width 113 height 250
click at [418, 151] on div at bounding box center [466, 132] width 113 height 250
click at [515, 121] on div at bounding box center [466, 132] width 113 height 250
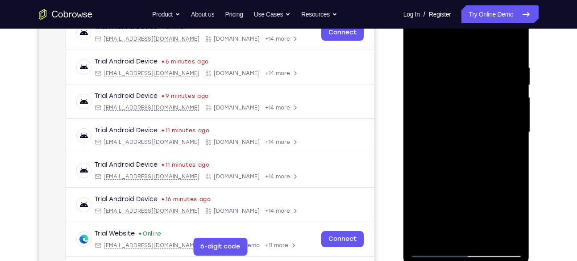
click at [515, 121] on div at bounding box center [466, 132] width 113 height 250
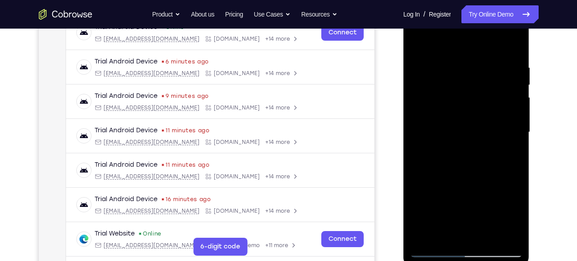
click at [515, 121] on div at bounding box center [466, 132] width 113 height 250
click at [425, 130] on div at bounding box center [466, 132] width 113 height 250
click at [507, 110] on div at bounding box center [466, 132] width 113 height 250
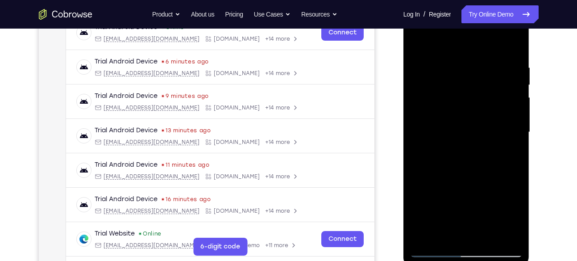
click at [507, 110] on div at bounding box center [466, 132] width 113 height 250
click at [511, 46] on div at bounding box center [466, 132] width 113 height 250
click at [491, 139] on div at bounding box center [466, 132] width 113 height 250
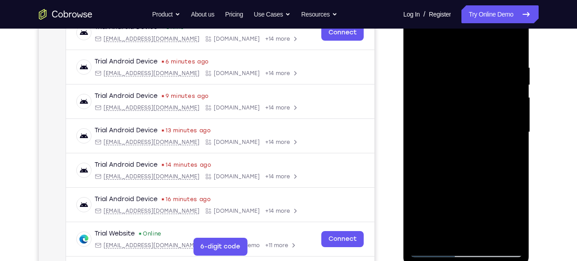
click at [491, 139] on div at bounding box center [466, 132] width 113 height 250
drag, startPoint x: 491, startPoint y: 139, endPoint x: 495, endPoint y: 40, distance: 99.2
click at [495, 40] on div at bounding box center [466, 132] width 113 height 250
drag, startPoint x: 495, startPoint y: 167, endPoint x: 508, endPoint y: 50, distance: 117.2
click at [508, 50] on div at bounding box center [466, 132] width 113 height 250
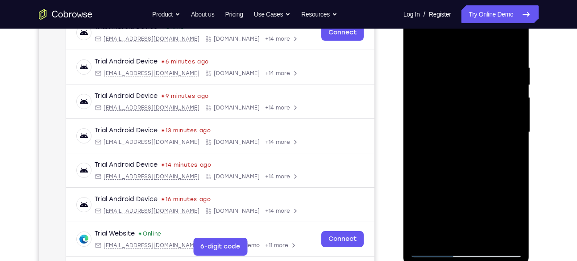
drag, startPoint x: 494, startPoint y: 211, endPoint x: 508, endPoint y: 110, distance: 101.4
click at [508, 110] on div at bounding box center [466, 132] width 113 height 250
drag, startPoint x: 482, startPoint y: 182, endPoint x: 500, endPoint y: 68, distance: 115.3
click at [500, 68] on div at bounding box center [466, 132] width 113 height 250
drag, startPoint x: 489, startPoint y: 163, endPoint x: 473, endPoint y: 11, distance: 153.5
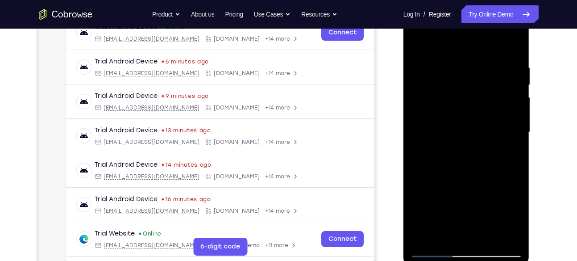
click at [473, 11] on div at bounding box center [466, 132] width 113 height 250
drag, startPoint x: 485, startPoint y: 187, endPoint x: 491, endPoint y: 50, distance: 137.2
click at [491, 50] on div at bounding box center [466, 132] width 113 height 250
drag, startPoint x: 491, startPoint y: 174, endPoint x: 501, endPoint y: 74, distance: 100.9
click at [501, 74] on div at bounding box center [466, 132] width 113 height 250
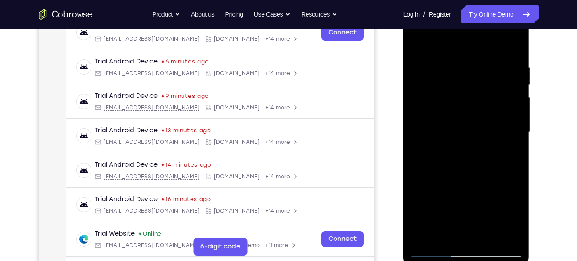
click at [494, 164] on div at bounding box center [466, 132] width 113 height 250
drag, startPoint x: 494, startPoint y: 164, endPoint x: 492, endPoint y: 76, distance: 88.0
click at [492, 76] on div at bounding box center [466, 132] width 113 height 250
click at [516, 94] on div at bounding box center [466, 132] width 113 height 250
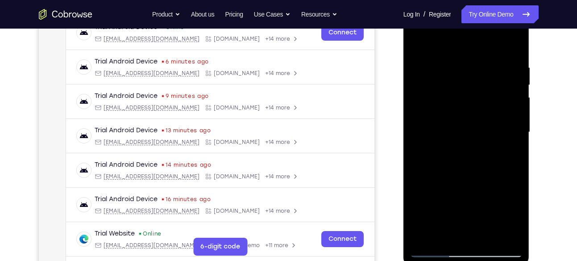
click at [419, 93] on div at bounding box center [466, 132] width 113 height 250
drag, startPoint x: 488, startPoint y: 110, endPoint x: 479, endPoint y: 146, distance: 37.1
click at [479, 146] on div at bounding box center [466, 132] width 113 height 250
click at [517, 126] on div at bounding box center [466, 132] width 113 height 250
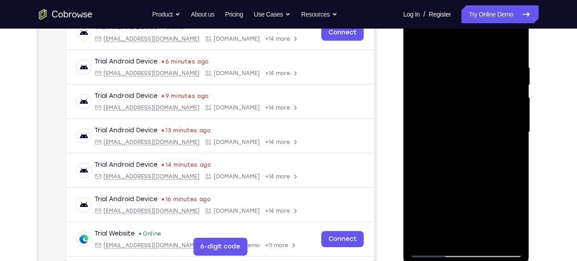
click at [517, 126] on div at bounding box center [466, 132] width 113 height 250
click at [515, 125] on div at bounding box center [466, 132] width 113 height 250
click at [516, 125] on div at bounding box center [466, 132] width 113 height 250
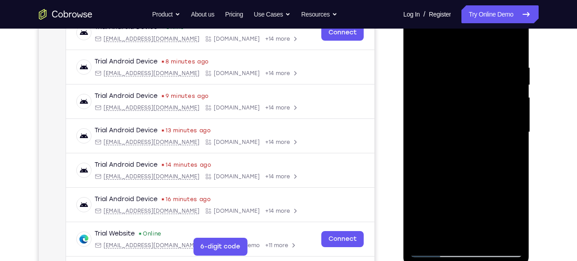
drag, startPoint x: 498, startPoint y: 203, endPoint x: 496, endPoint y: 81, distance: 122.3
click at [496, 81] on div at bounding box center [466, 132] width 113 height 250
drag, startPoint x: 496, startPoint y: 181, endPoint x: 491, endPoint y: 74, distance: 107.7
click at [491, 74] on div at bounding box center [466, 132] width 113 height 250
click at [418, 146] on div at bounding box center [466, 132] width 113 height 250
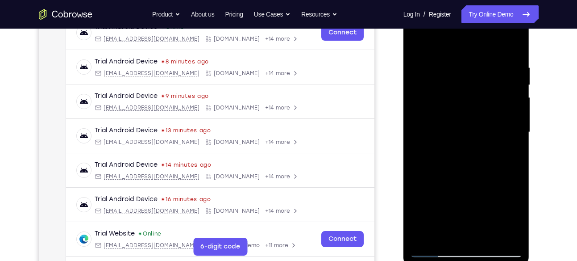
drag, startPoint x: 468, startPoint y: 165, endPoint x: 471, endPoint y: 46, distance: 119.2
click at [471, 46] on div at bounding box center [466, 132] width 113 height 250
drag, startPoint x: 493, startPoint y: 202, endPoint x: 449, endPoint y: 39, distance: 168.4
click at [449, 39] on div at bounding box center [466, 132] width 113 height 250
click at [475, 170] on div at bounding box center [466, 132] width 113 height 250
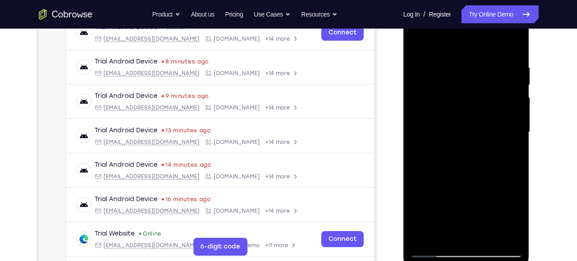
click at [475, 170] on div at bounding box center [466, 132] width 113 height 250
drag, startPoint x: 475, startPoint y: 170, endPoint x: 473, endPoint y: 63, distance: 107.2
click at [473, 63] on div at bounding box center [466, 132] width 113 height 250
drag, startPoint x: 480, startPoint y: 158, endPoint x: 489, endPoint y: 43, distance: 114.6
click at [489, 43] on div at bounding box center [466, 132] width 113 height 250
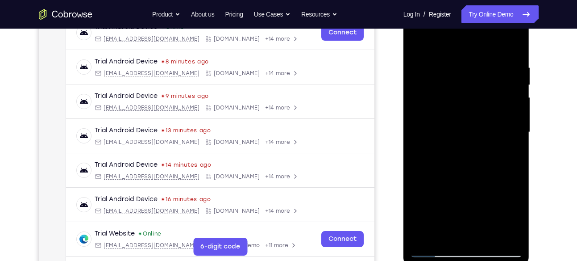
drag, startPoint x: 496, startPoint y: 180, endPoint x: 476, endPoint y: 67, distance: 115.0
click at [476, 67] on div at bounding box center [466, 132] width 113 height 250
click at [418, 146] on div at bounding box center [466, 132] width 113 height 250
drag, startPoint x: 477, startPoint y: 153, endPoint x: 489, endPoint y: 45, distance: 108.7
click at [489, 45] on div at bounding box center [466, 132] width 113 height 250
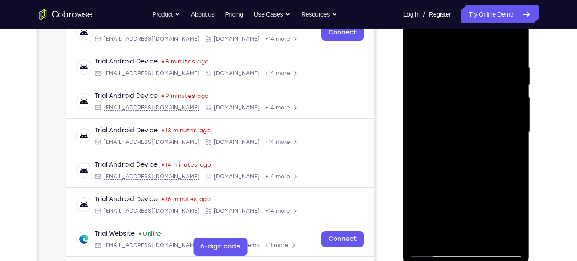
drag, startPoint x: 476, startPoint y: 156, endPoint x: 471, endPoint y: 96, distance: 60.5
click at [471, 96] on div at bounding box center [466, 132] width 113 height 250
click at [418, 185] on div at bounding box center [466, 132] width 113 height 250
drag, startPoint x: 484, startPoint y: 185, endPoint x: 493, endPoint y: 56, distance: 128.9
click at [493, 56] on div at bounding box center [466, 132] width 113 height 250
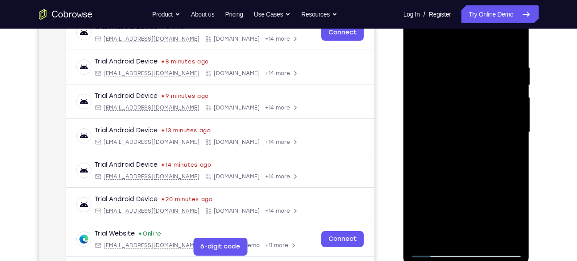
drag, startPoint x: 488, startPoint y: 202, endPoint x: 487, endPoint y: 91, distance: 111.6
click at [487, 91] on div at bounding box center [466, 132] width 113 height 250
click at [477, 149] on div at bounding box center [466, 132] width 113 height 250
click at [472, 124] on div at bounding box center [466, 132] width 113 height 250
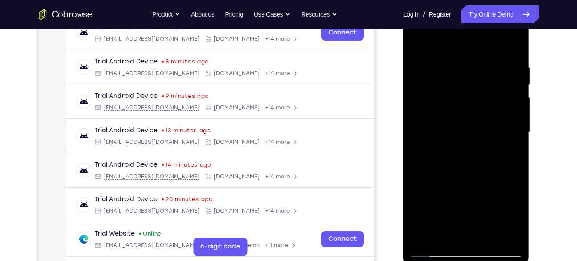
click at [472, 124] on div at bounding box center [466, 132] width 113 height 250
drag, startPoint x: 472, startPoint y: 124, endPoint x: 471, endPoint y: 53, distance: 71.0
click at [471, 53] on div at bounding box center [466, 132] width 113 height 250
drag, startPoint x: 474, startPoint y: 149, endPoint x: 468, endPoint y: 20, distance: 129.2
click at [468, 20] on div at bounding box center [466, 132] width 113 height 250
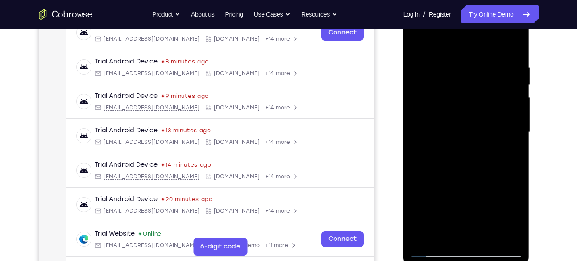
drag, startPoint x: 460, startPoint y: 183, endPoint x: 458, endPoint y: 63, distance: 120.6
click at [458, 63] on div at bounding box center [466, 132] width 113 height 250
drag, startPoint x: 481, startPoint y: 182, endPoint x: 485, endPoint y: 113, distance: 69.3
click at [485, 113] on div at bounding box center [466, 132] width 113 height 250
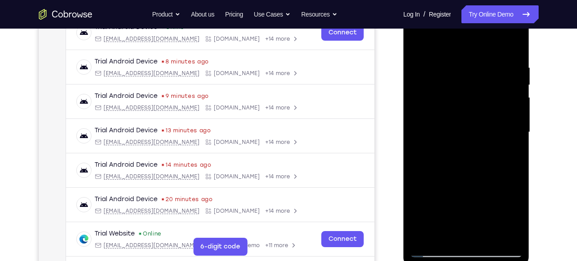
click at [485, 113] on div at bounding box center [466, 132] width 113 height 250
drag, startPoint x: 485, startPoint y: 113, endPoint x: 493, endPoint y: -29, distance: 142.2
click at [493, 0] on html "Online web based iOS Simulators and Android Emulators. Run iPhone, iPad, Mobile…" at bounding box center [467, 134] width 127 height 268
drag, startPoint x: 479, startPoint y: 175, endPoint x: 497, endPoint y: 63, distance: 114.4
click at [497, 63] on div at bounding box center [466, 132] width 113 height 250
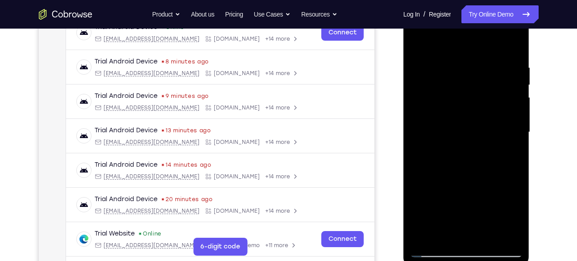
click at [417, 146] on div at bounding box center [466, 132] width 113 height 250
drag, startPoint x: 466, startPoint y: 171, endPoint x: 484, endPoint y: 46, distance: 126.7
click at [484, 46] on div at bounding box center [466, 132] width 113 height 250
drag, startPoint x: 472, startPoint y: 160, endPoint x: 486, endPoint y: 84, distance: 76.7
click at [486, 84] on div at bounding box center [466, 132] width 113 height 250
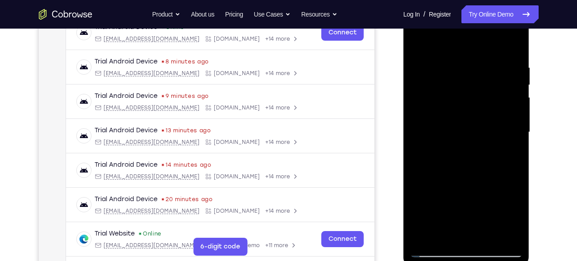
click at [416, 164] on div at bounding box center [466, 132] width 113 height 250
drag, startPoint x: 463, startPoint y: 183, endPoint x: 474, endPoint y: 44, distance: 140.2
click at [474, 44] on div at bounding box center [466, 132] width 113 height 250
drag, startPoint x: 483, startPoint y: 174, endPoint x: 471, endPoint y: 45, distance: 129.9
click at [471, 45] on div at bounding box center [466, 132] width 113 height 250
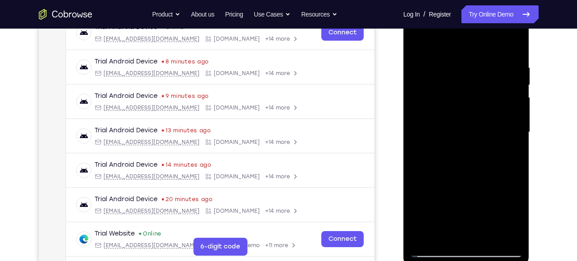
drag, startPoint x: 469, startPoint y: 183, endPoint x: 462, endPoint y: 88, distance: 94.9
click at [462, 88] on div at bounding box center [466, 132] width 113 height 250
drag, startPoint x: 451, startPoint y: 192, endPoint x: 475, endPoint y: 45, distance: 148.9
click at [475, 45] on div at bounding box center [466, 132] width 113 height 250
drag, startPoint x: 468, startPoint y: 184, endPoint x: 475, endPoint y: 61, distance: 123.4
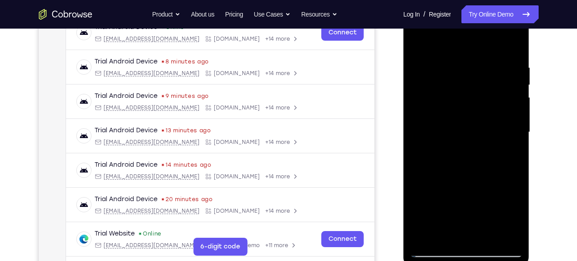
click at [475, 61] on div at bounding box center [466, 132] width 113 height 250
drag, startPoint x: 473, startPoint y: 211, endPoint x: 480, endPoint y: 77, distance: 133.7
click at [480, 77] on div at bounding box center [466, 132] width 113 height 250
click at [470, 171] on div at bounding box center [466, 132] width 113 height 250
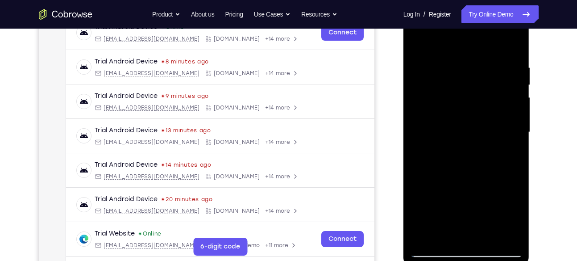
drag, startPoint x: 470, startPoint y: 171, endPoint x: 481, endPoint y: 44, distance: 127.3
click at [481, 44] on div at bounding box center [466, 132] width 113 height 250
drag, startPoint x: 494, startPoint y: 145, endPoint x: 499, endPoint y: 28, distance: 117.5
click at [499, 28] on div at bounding box center [466, 132] width 113 height 250
drag, startPoint x: 483, startPoint y: 195, endPoint x: 486, endPoint y: 74, distance: 121.0
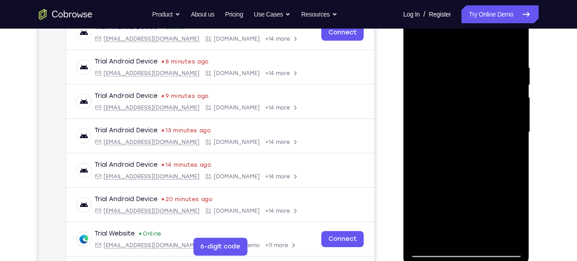
click at [486, 74] on div at bounding box center [466, 132] width 113 height 250
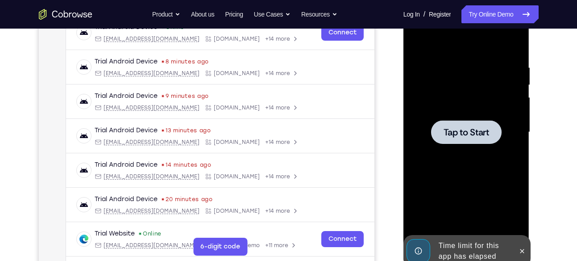
click at [489, 137] on span "Tap to Start" at bounding box center [467, 132] width 46 height 9
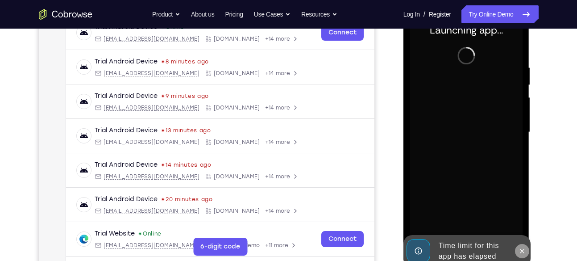
click at [525, 247] on icon at bounding box center [522, 250] width 7 height 7
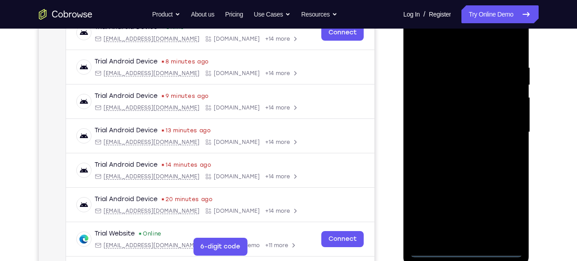
click at [472, 248] on div at bounding box center [466, 132] width 113 height 250
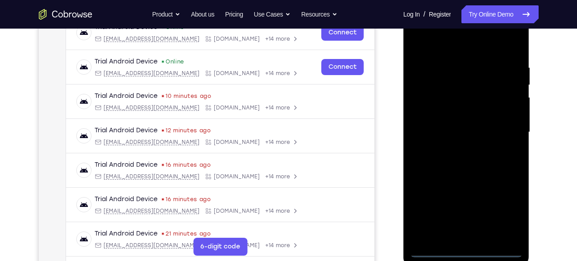
click at [509, 210] on div at bounding box center [466, 132] width 113 height 250
click at [428, 37] on div at bounding box center [466, 132] width 113 height 250
click at [504, 124] on div at bounding box center [466, 132] width 113 height 250
click at [458, 150] on div at bounding box center [466, 132] width 113 height 250
click at [463, 122] on div at bounding box center [466, 132] width 113 height 250
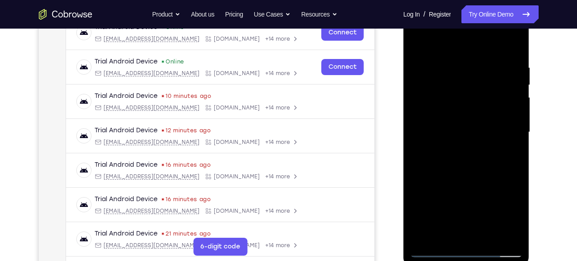
click at [464, 117] on div at bounding box center [466, 132] width 113 height 250
click at [476, 133] on div at bounding box center [466, 132] width 113 height 250
click at [471, 168] on div at bounding box center [466, 132] width 113 height 250
drag, startPoint x: 475, startPoint y: 160, endPoint x: 458, endPoint y: 111, distance: 51.4
click at [458, 111] on div at bounding box center [466, 132] width 113 height 250
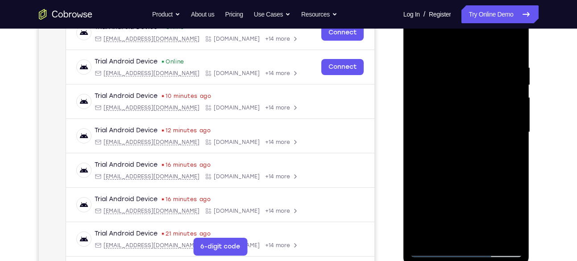
click at [450, 64] on div at bounding box center [466, 132] width 113 height 250
drag, startPoint x: 450, startPoint y: 64, endPoint x: 414, endPoint y: 203, distance: 143.8
click at [414, 203] on div at bounding box center [466, 132] width 113 height 250
click at [454, 71] on div at bounding box center [466, 132] width 113 height 250
drag, startPoint x: 467, startPoint y: 48, endPoint x: 465, endPoint y: -40, distance: 88.0
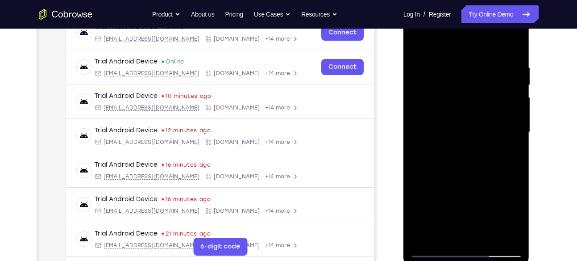
click at [465, 0] on html "Online web based iOS Simulators and Android Emulators. Run iPhone, iPad, Mobile…" at bounding box center [467, 134] width 127 height 268
click at [513, 123] on div at bounding box center [466, 132] width 113 height 250
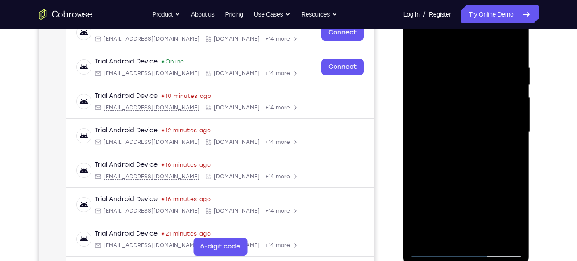
click at [513, 123] on div at bounding box center [466, 132] width 113 height 250
drag, startPoint x: 513, startPoint y: 123, endPoint x: 313, endPoint y: 88, distance: 202.9
click at [404, 88] on html "Online web based iOS Simulators and Android Emulators. Run iPhone, iPad, Mobile…" at bounding box center [467, 134] width 127 height 268
click at [512, 96] on div at bounding box center [466, 132] width 113 height 250
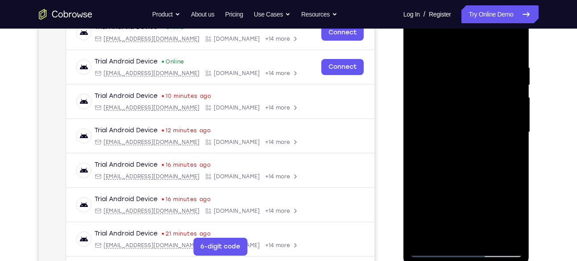
click at [512, 96] on div at bounding box center [466, 132] width 113 height 250
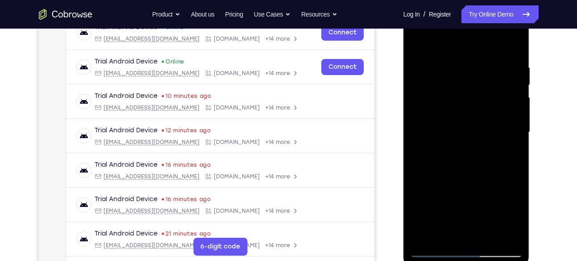
click at [512, 96] on div at bounding box center [466, 132] width 113 height 250
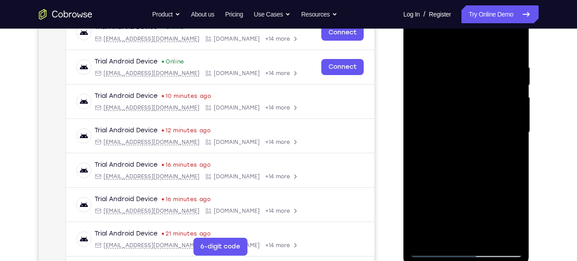
click at [512, 96] on div at bounding box center [466, 132] width 113 height 250
click at [422, 43] on div at bounding box center [466, 132] width 113 height 250
click at [437, 41] on div at bounding box center [466, 132] width 113 height 250
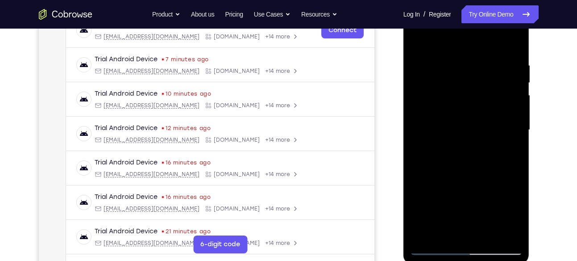
click at [436, 248] on div at bounding box center [466, 130] width 113 height 250
click at [517, 114] on div at bounding box center [466, 130] width 113 height 250
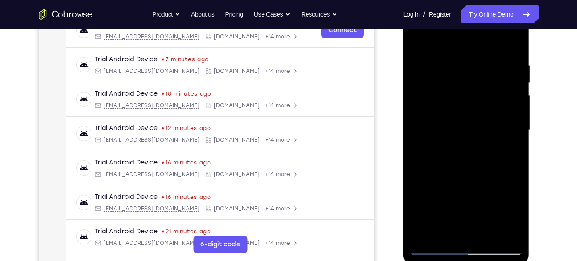
click at [517, 114] on div at bounding box center [466, 130] width 113 height 250
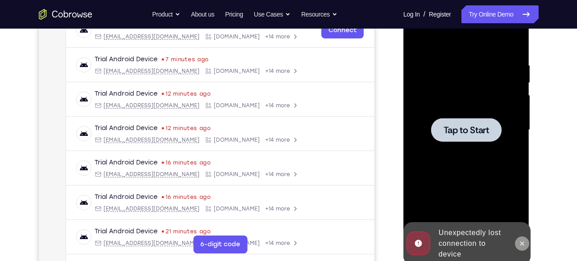
click at [524, 246] on icon at bounding box center [522, 243] width 7 height 7
